Goal: Information Seeking & Learning: Check status

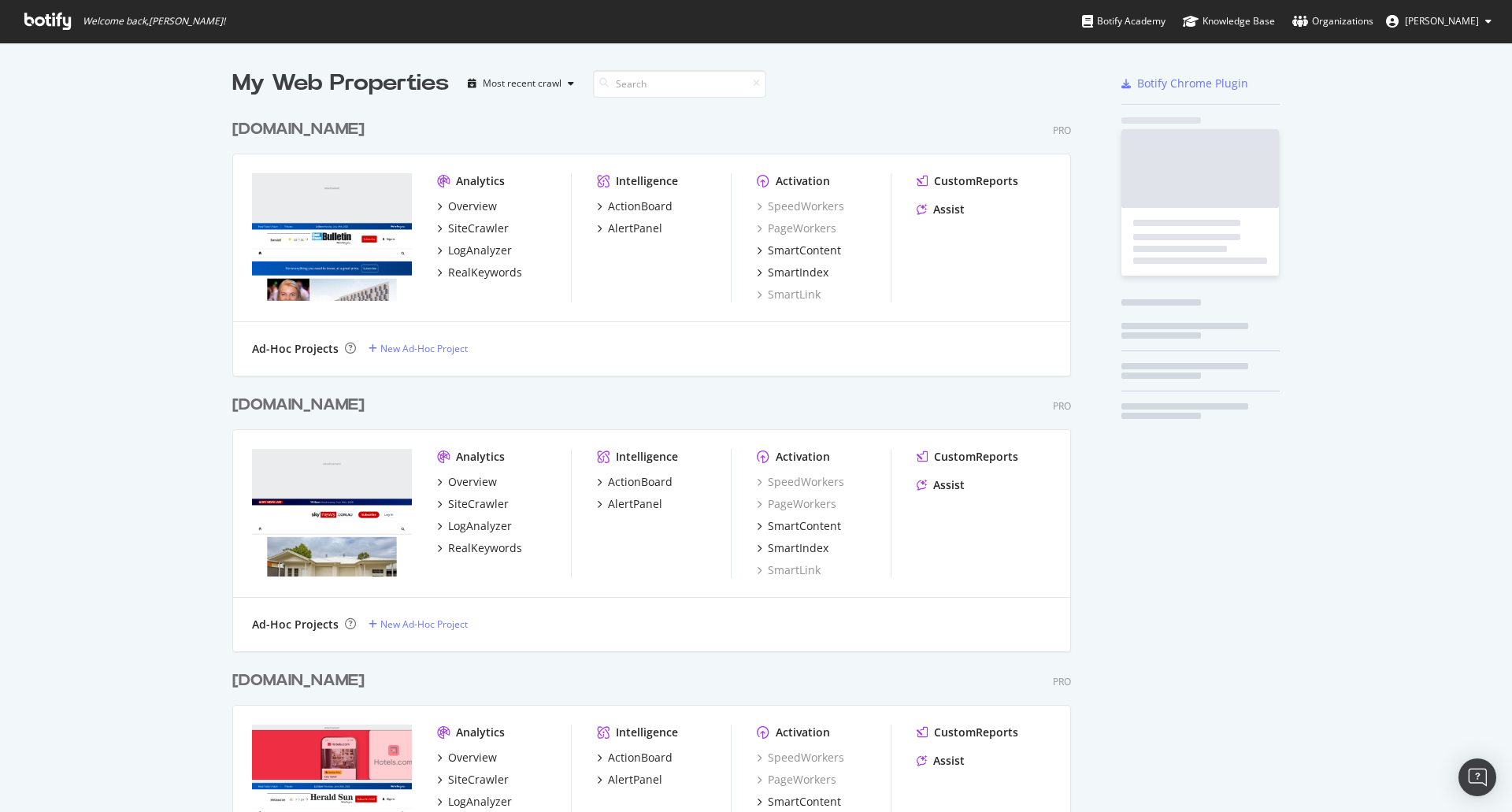
scroll to position [3874, 839]
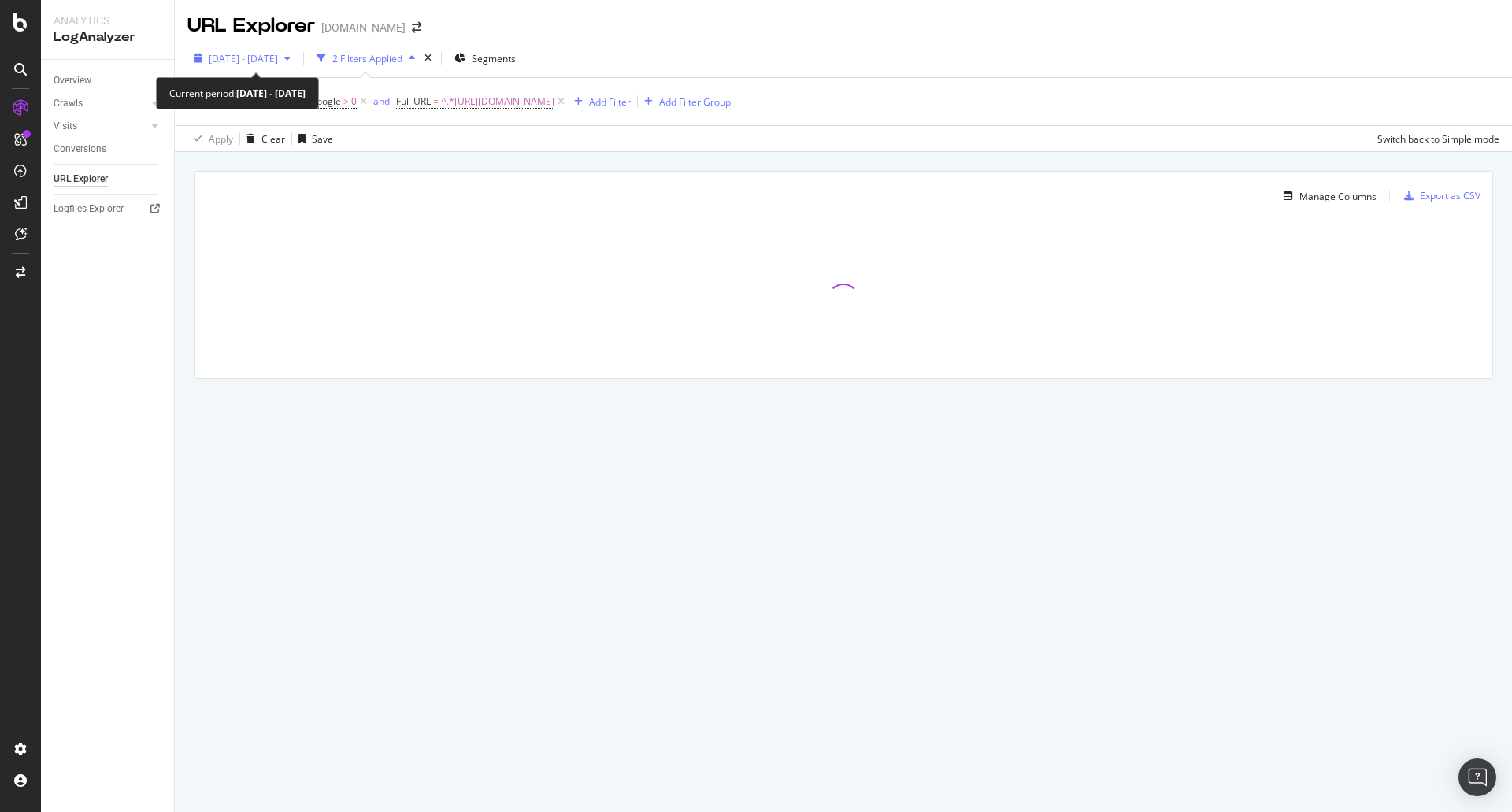
click at [266, 57] on span "[DATE] - [DATE]" at bounding box center [243, 59] width 69 height 13
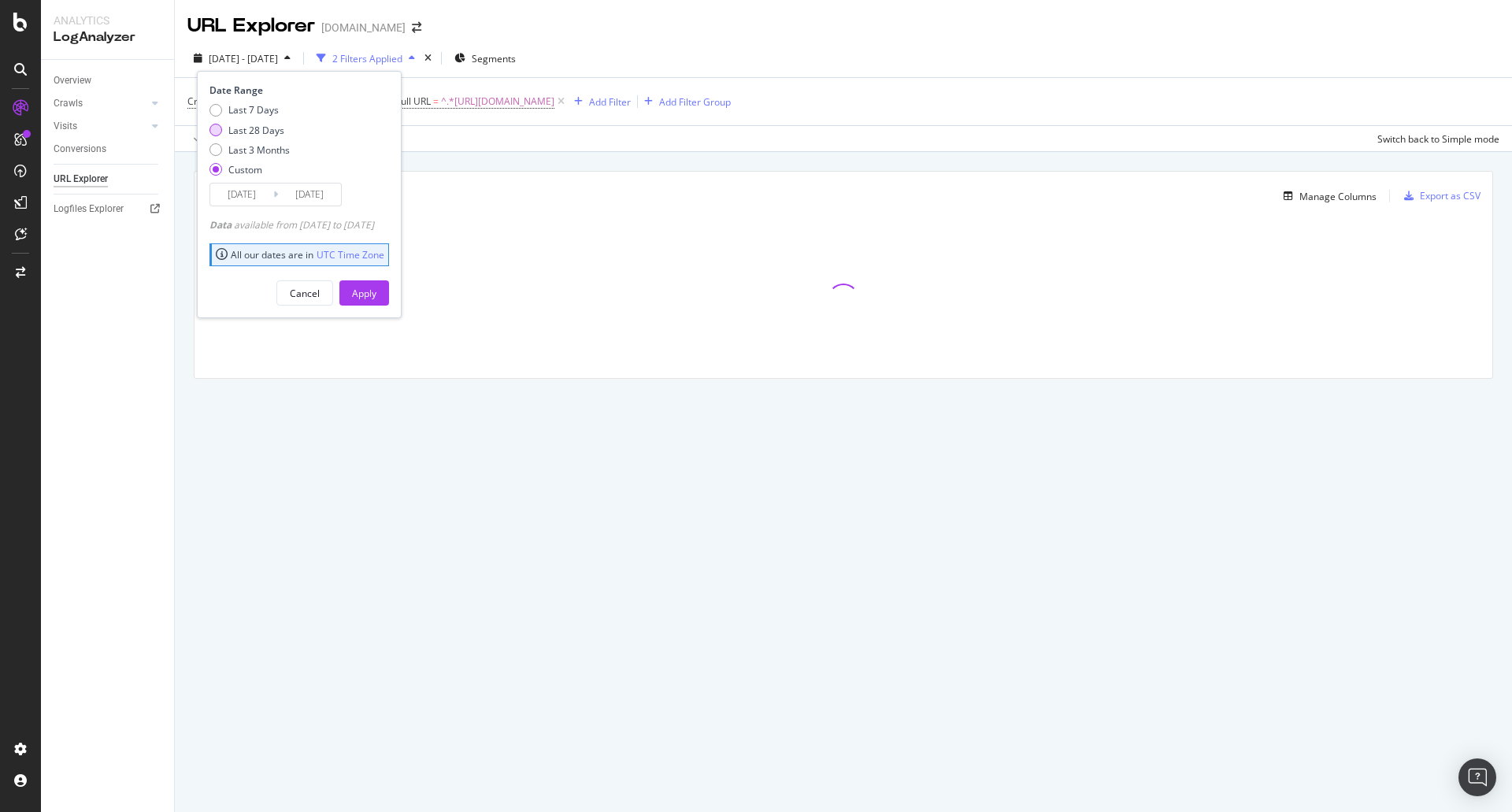
click at [215, 132] on div "Last 28 Days" at bounding box center [215, 130] width 12 height 12
type input "[DATE]"
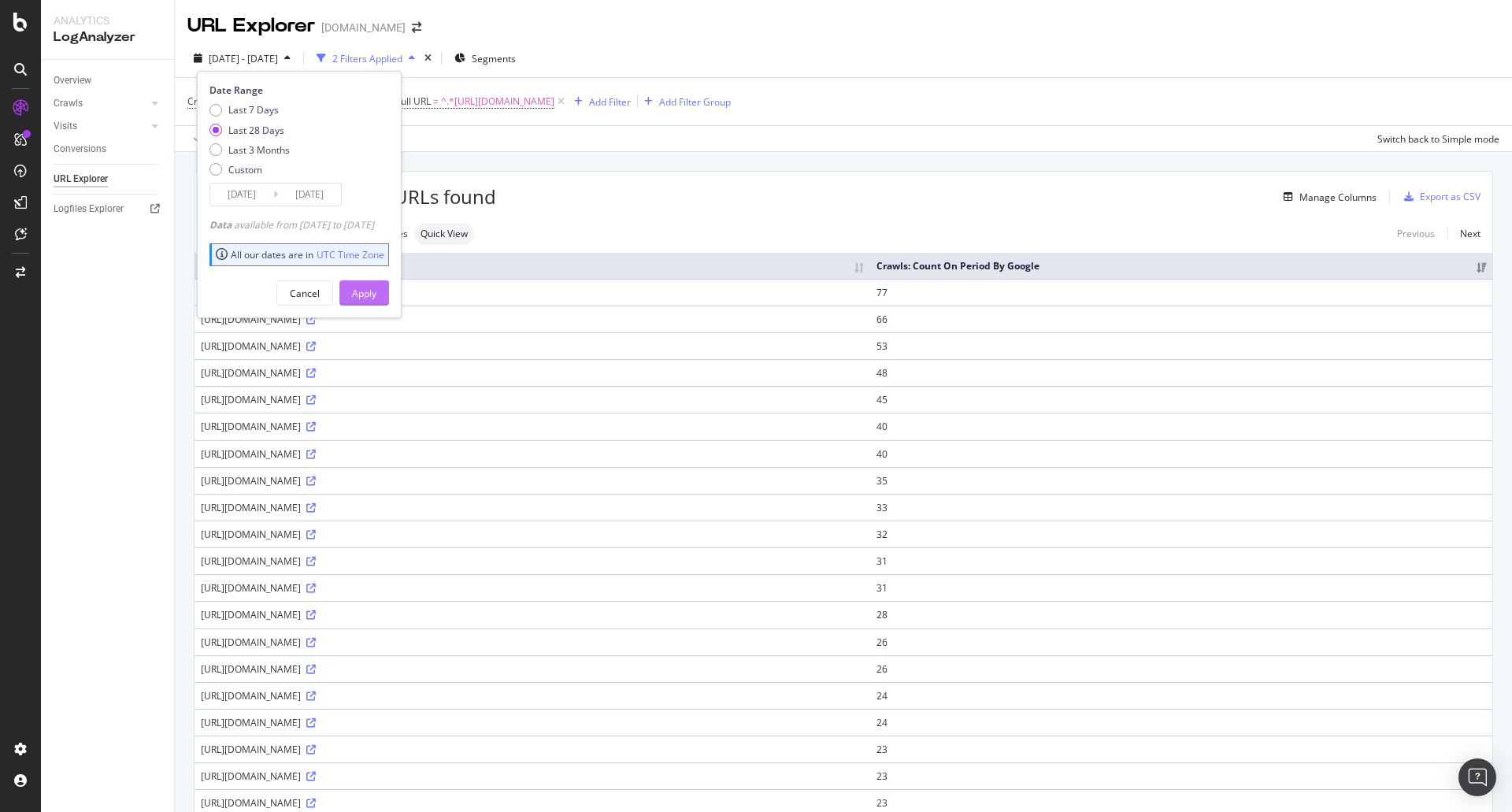
click at [376, 289] on div "Apply" at bounding box center [365, 294] width 25 height 13
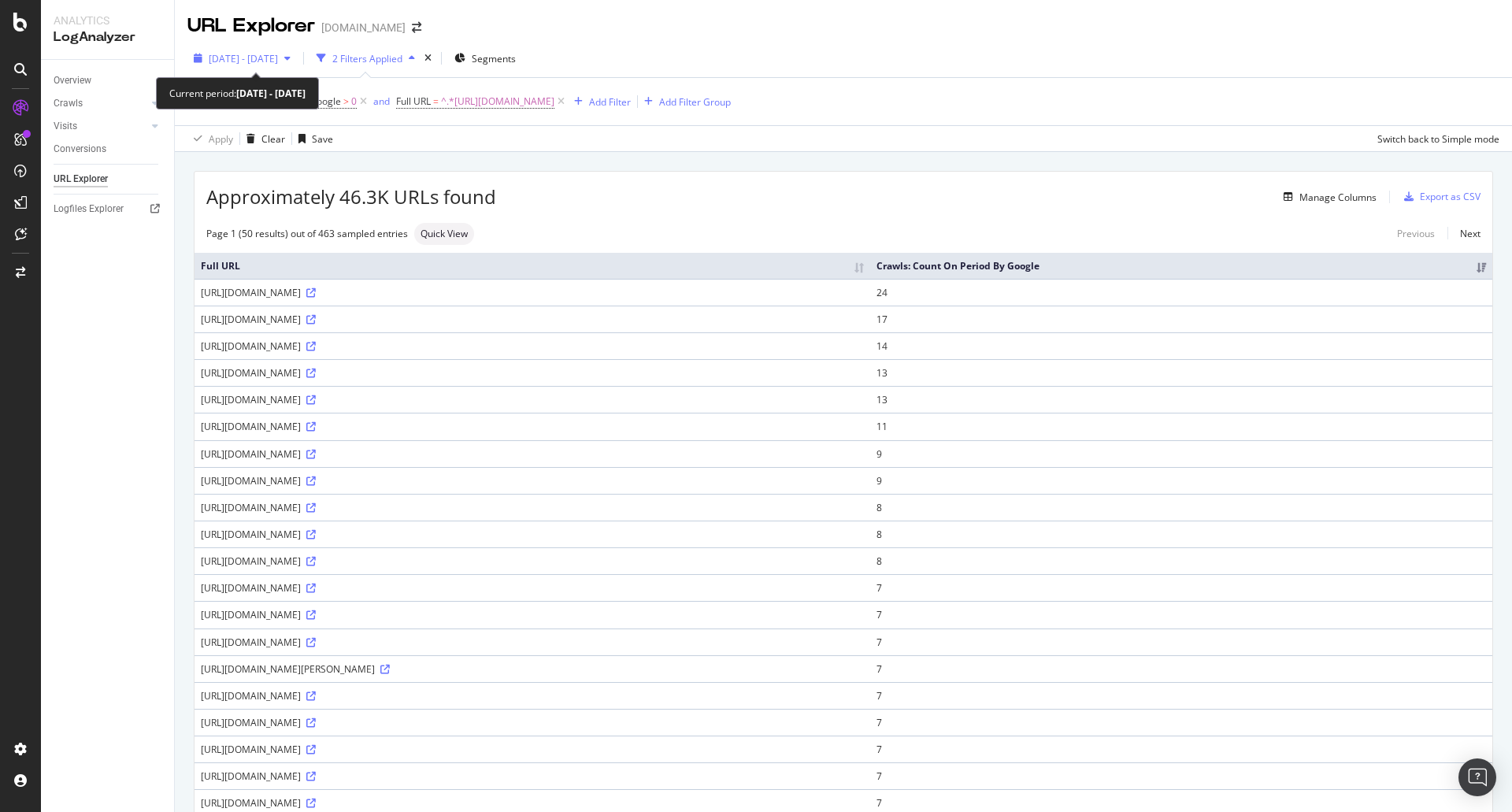
click at [278, 58] on span "[DATE] - [DATE]" at bounding box center [243, 59] width 69 height 13
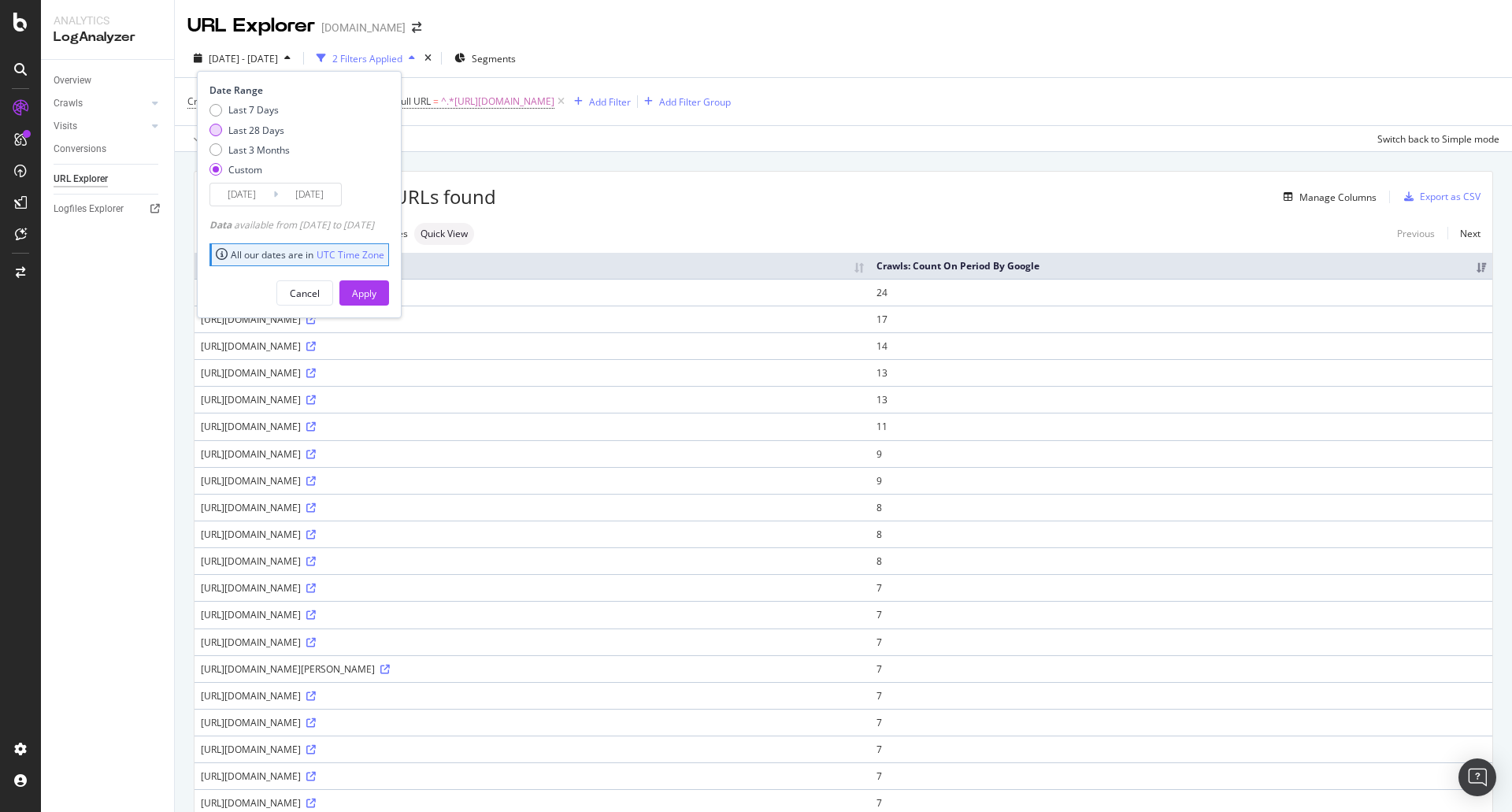
click at [240, 131] on div "Last 28 Days" at bounding box center [256, 131] width 56 height 13
type input "[DATE]"
click at [376, 296] on div "Apply" at bounding box center [365, 294] width 25 height 13
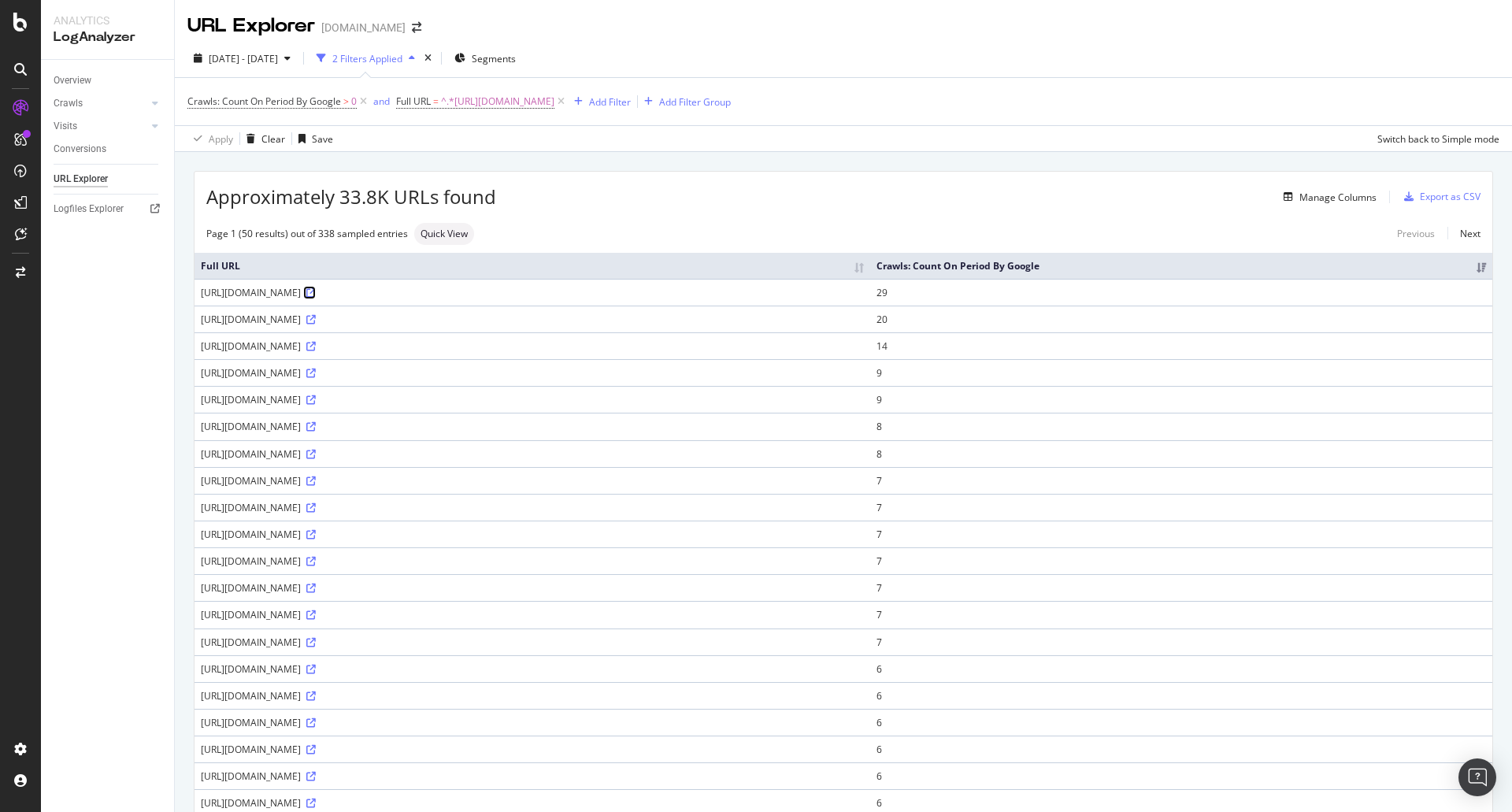
click at [316, 295] on icon at bounding box center [310, 293] width 9 height 9
